Goal: Transaction & Acquisition: Purchase product/service

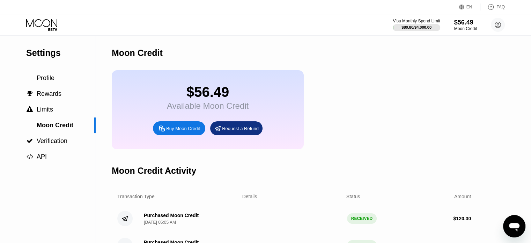
click at [51, 27] on icon at bounding box center [42, 25] width 32 height 12
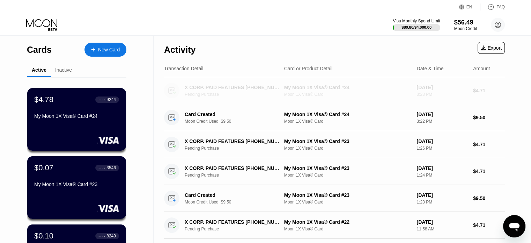
drag, startPoint x: 479, startPoint y: 90, endPoint x: 492, endPoint y: 90, distance: 13.3
click at [492, 90] on div "$4.71" at bounding box center [489, 91] width 32 height 6
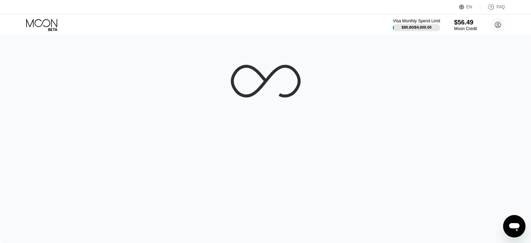
click at [54, 26] on icon at bounding box center [42, 25] width 32 height 12
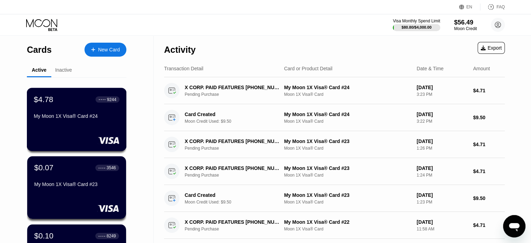
click at [46, 121] on div "My Moon 1X Visa® Card #24" at bounding box center [77, 117] width 86 height 8
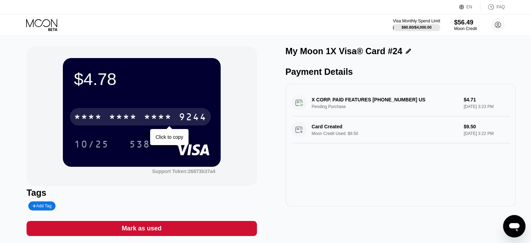
click at [139, 119] on div "* * * * * * * * * * * * 9244" at bounding box center [140, 116] width 141 height 17
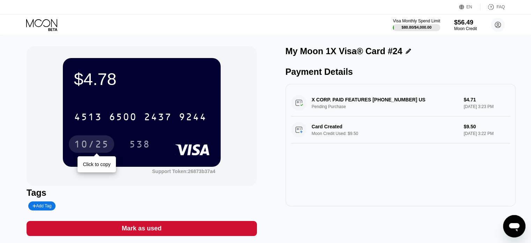
click at [86, 142] on div "10/25" at bounding box center [91, 144] width 35 height 11
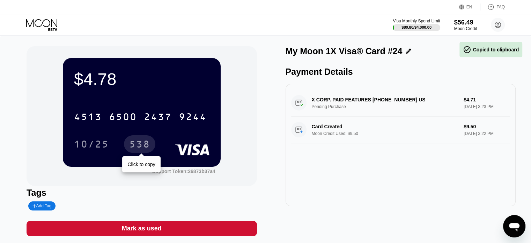
click at [142, 145] on div "538" at bounding box center [139, 144] width 21 height 11
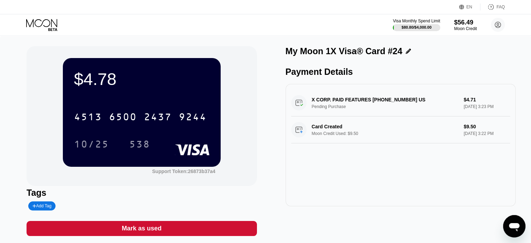
click at [40, 24] on icon at bounding box center [42, 25] width 32 height 12
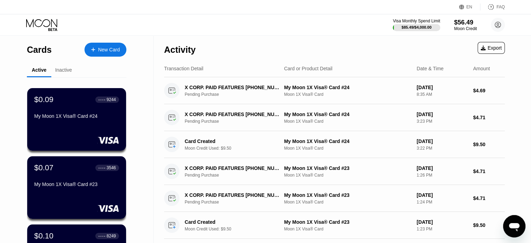
click at [111, 50] on div "New Card" at bounding box center [109, 50] width 22 height 6
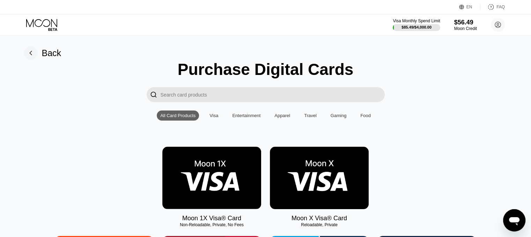
click at [212, 170] on img at bounding box center [211, 178] width 99 height 62
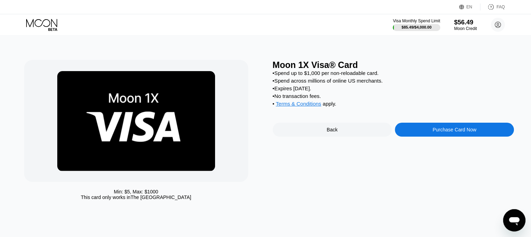
click at [444, 133] on div "Purchase Card Now" at bounding box center [454, 130] width 119 height 14
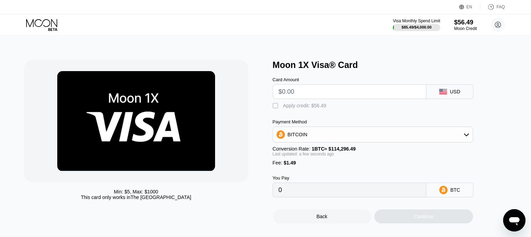
click at [311, 94] on input "text" at bounding box center [350, 92] width 142 height 14
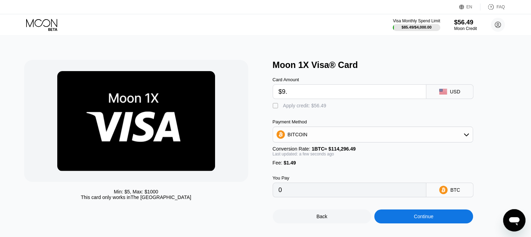
type input "$9.4"
type input "0.00009528"
type input "$9.4"
click at [302, 109] on div "Apply credit: $10.89" at bounding box center [304, 106] width 43 height 6
type input "0"
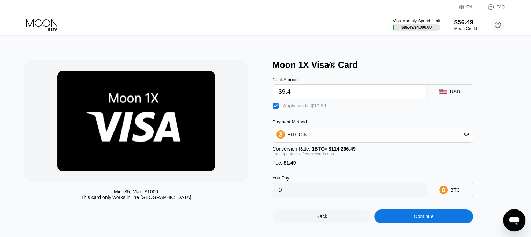
click at [416, 220] on div "Continue" at bounding box center [424, 217] width 20 height 6
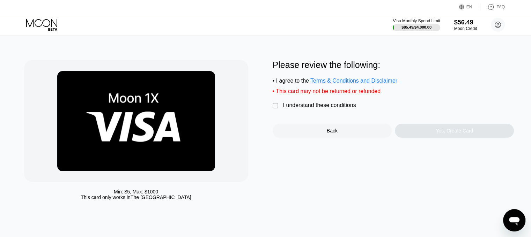
drag, startPoint x: 295, startPoint y: 111, endPoint x: 327, endPoint y: 117, distance: 33.1
click at [295, 109] on div "I understand these conditions" at bounding box center [319, 105] width 73 height 6
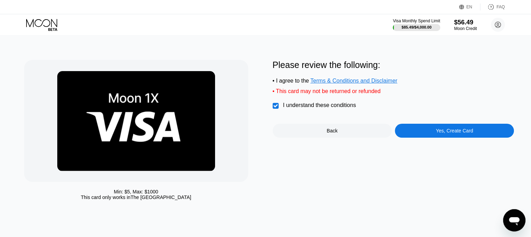
click at [413, 133] on div "Yes, Create Card" at bounding box center [454, 131] width 119 height 14
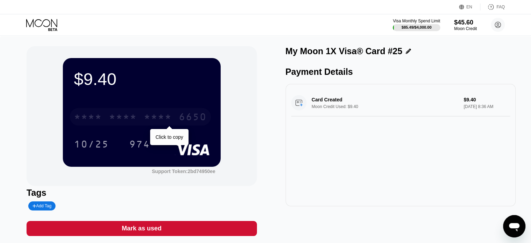
click at [179, 119] on div "6650" at bounding box center [193, 117] width 28 height 11
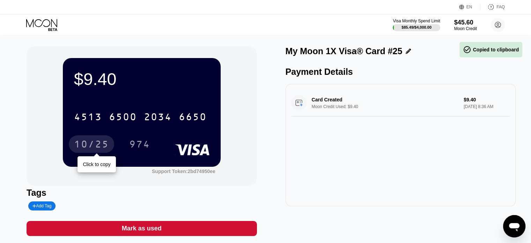
click at [96, 146] on div "10/25" at bounding box center [91, 144] width 35 height 11
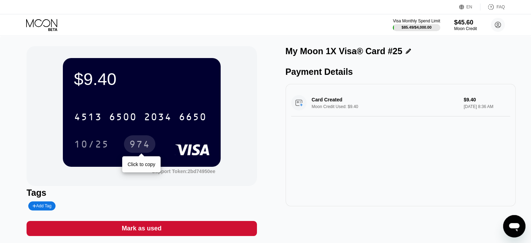
click at [132, 138] on div "974" at bounding box center [139, 143] width 31 height 17
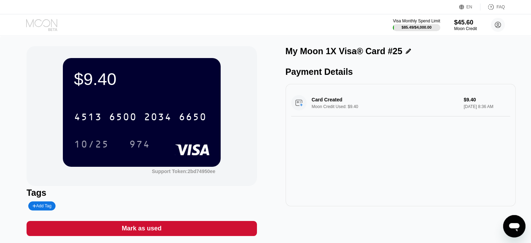
click at [44, 24] on icon at bounding box center [42, 25] width 32 height 12
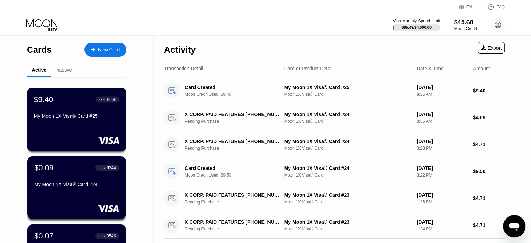
click at [68, 90] on div "$9.40 ● ● ● ● 6650 My Moon 1X Visa® Card #25" at bounding box center [77, 119] width 100 height 63
